Goal: Information Seeking & Learning: Learn about a topic

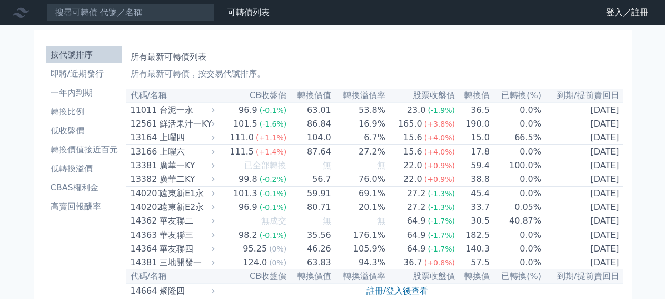
click at [118, 15] on input at bounding box center [130, 13] width 169 height 18
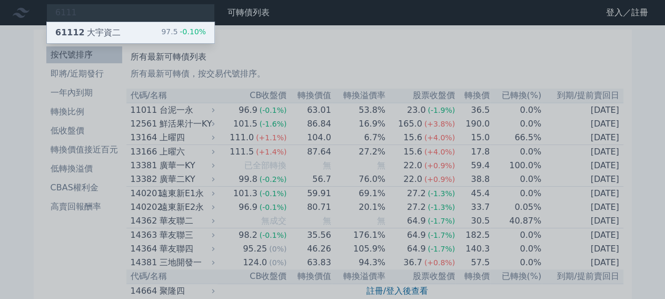
type input "6111"
click at [125, 32] on div "61112 大宇資二 97.5 -0.10%" at bounding box center [131, 32] width 168 height 21
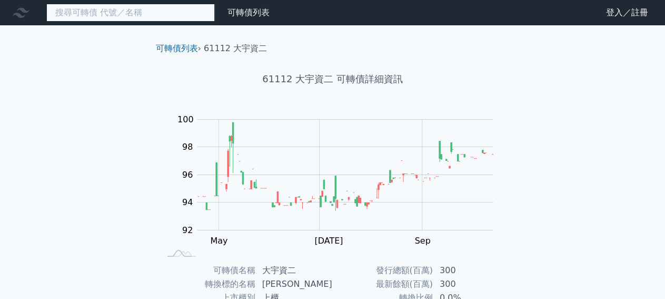
click at [106, 19] on input at bounding box center [130, 13] width 169 height 18
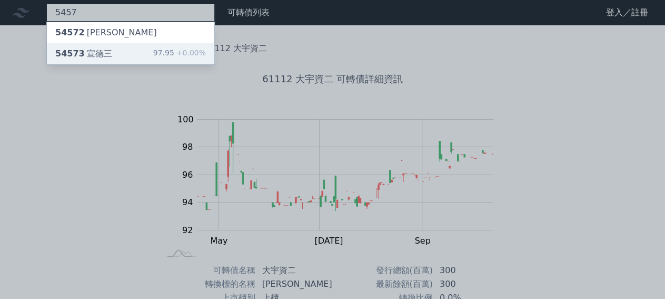
type input "5457"
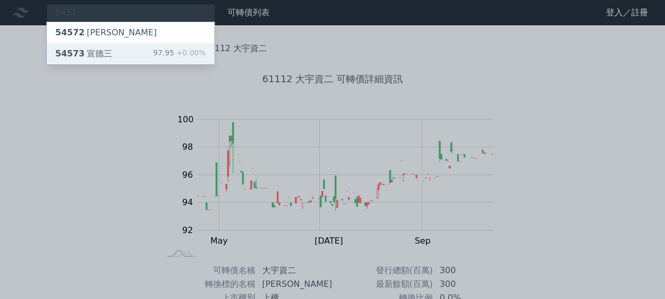
click at [96, 55] on div "54573 [PERSON_NAME]" at bounding box center [83, 53] width 57 height 13
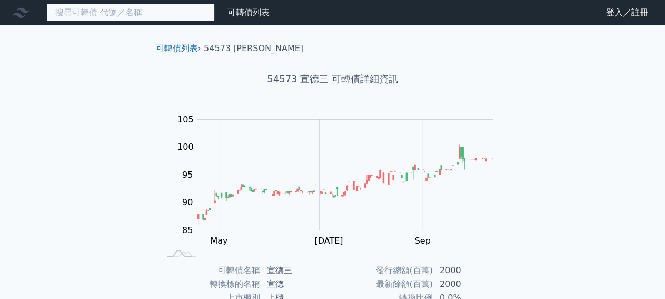
click at [134, 13] on input at bounding box center [130, 13] width 169 height 18
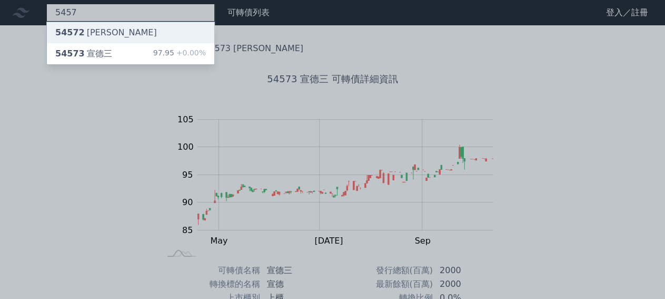
type input "5457"
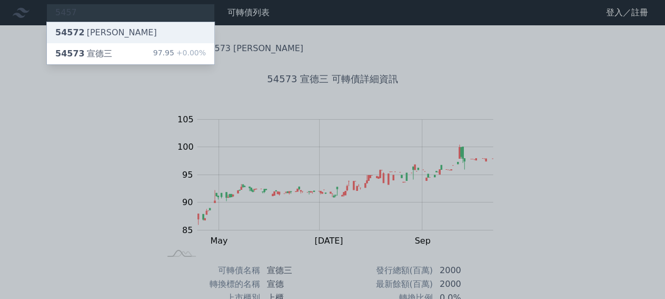
click at [116, 26] on div "54572 [PERSON_NAME]" at bounding box center [131, 32] width 168 height 21
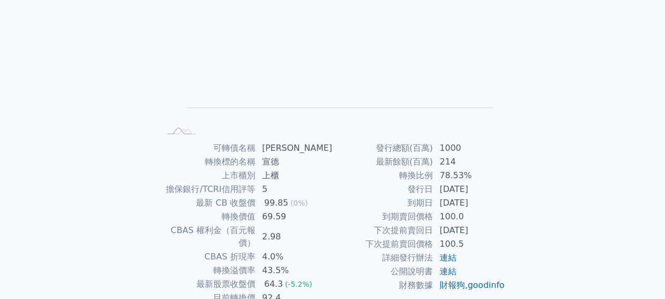
scroll to position [183, 0]
